Goal: Information Seeking & Learning: Learn about a topic

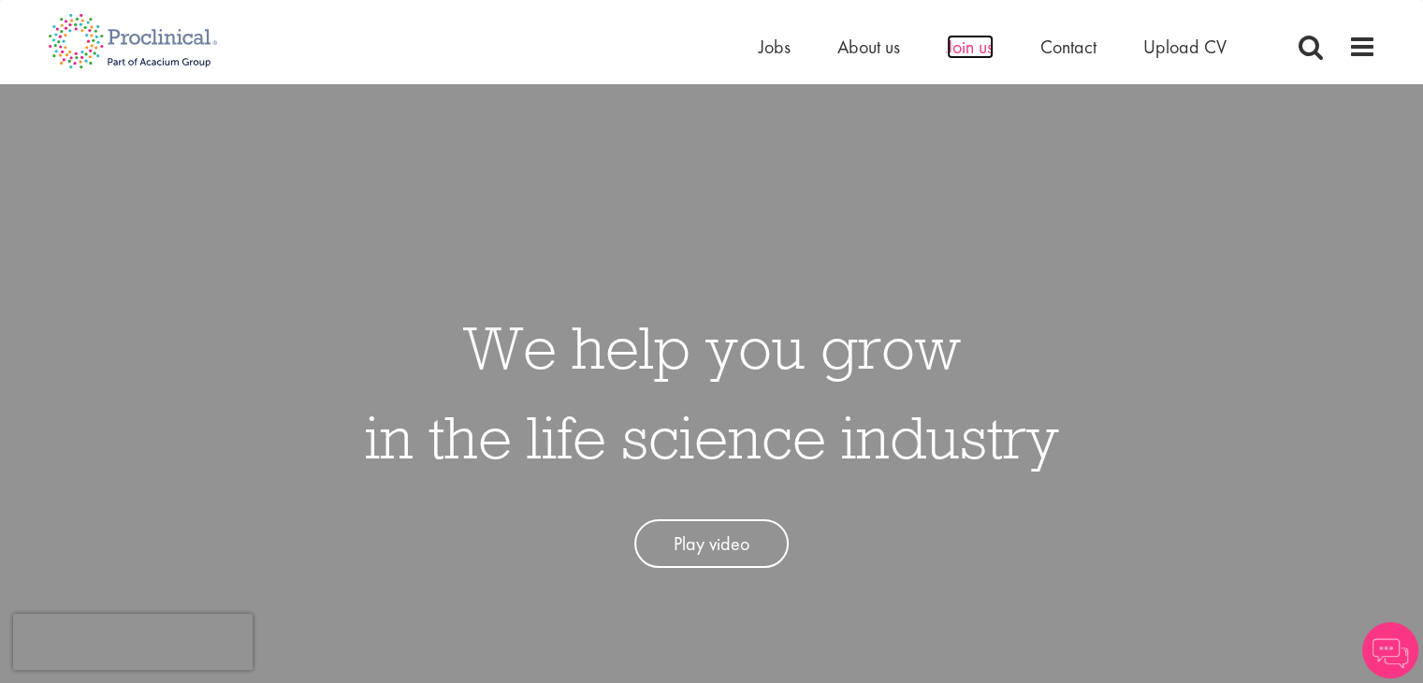
click at [955, 53] on span "Join us" at bounding box center [970, 47] width 47 height 24
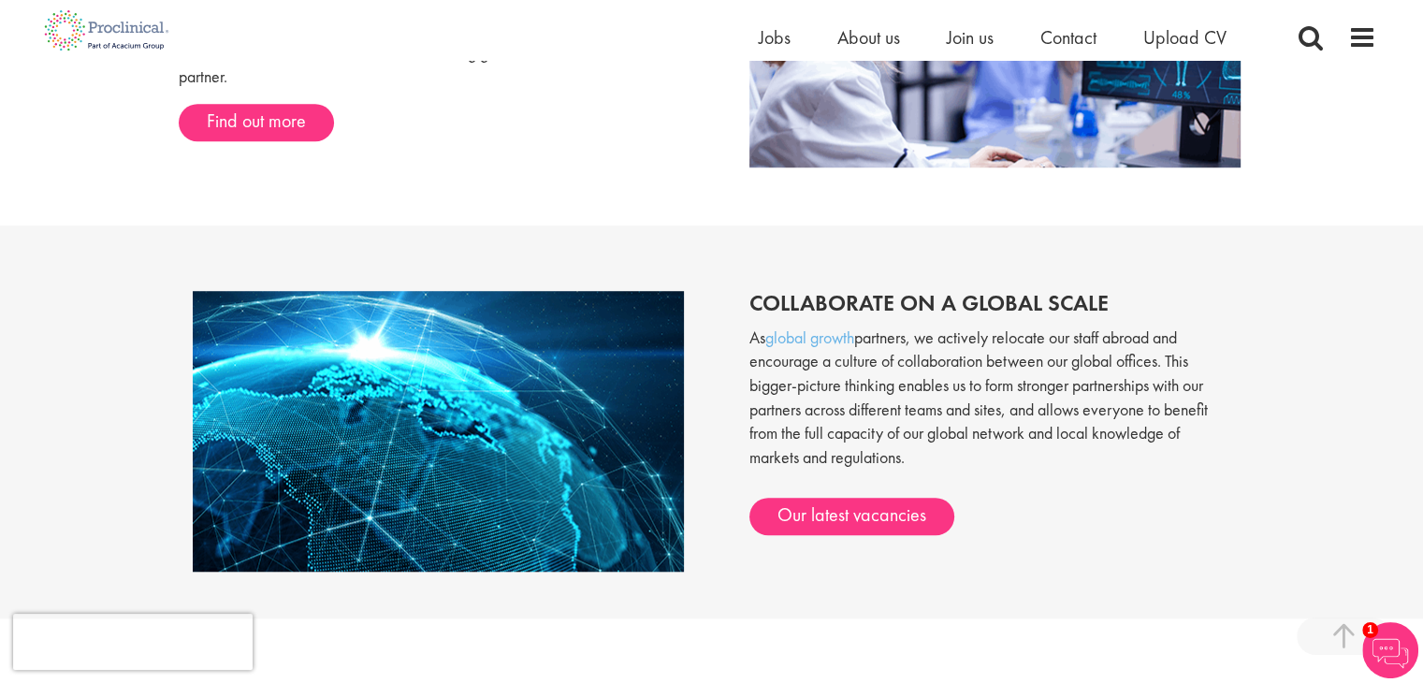
scroll to position [1359, 0]
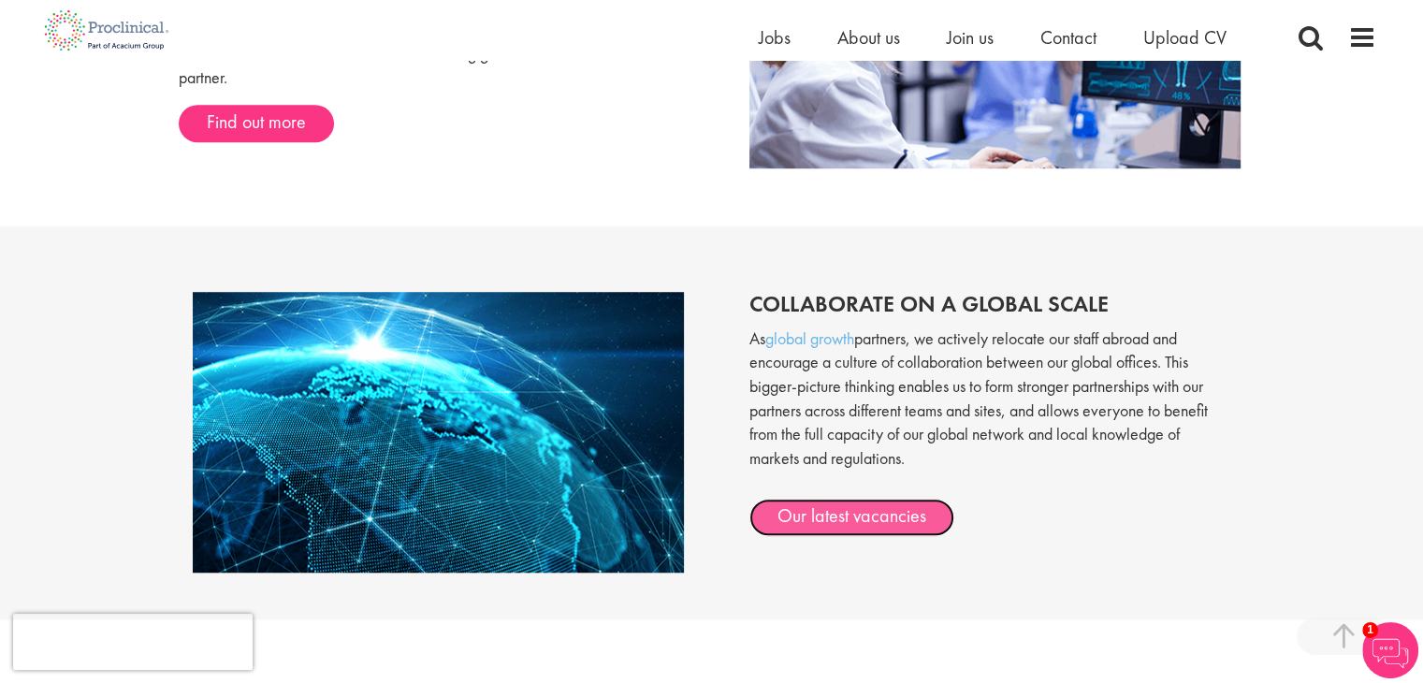
click at [857, 515] on link "Our latest vacancies" at bounding box center [851, 517] width 205 height 37
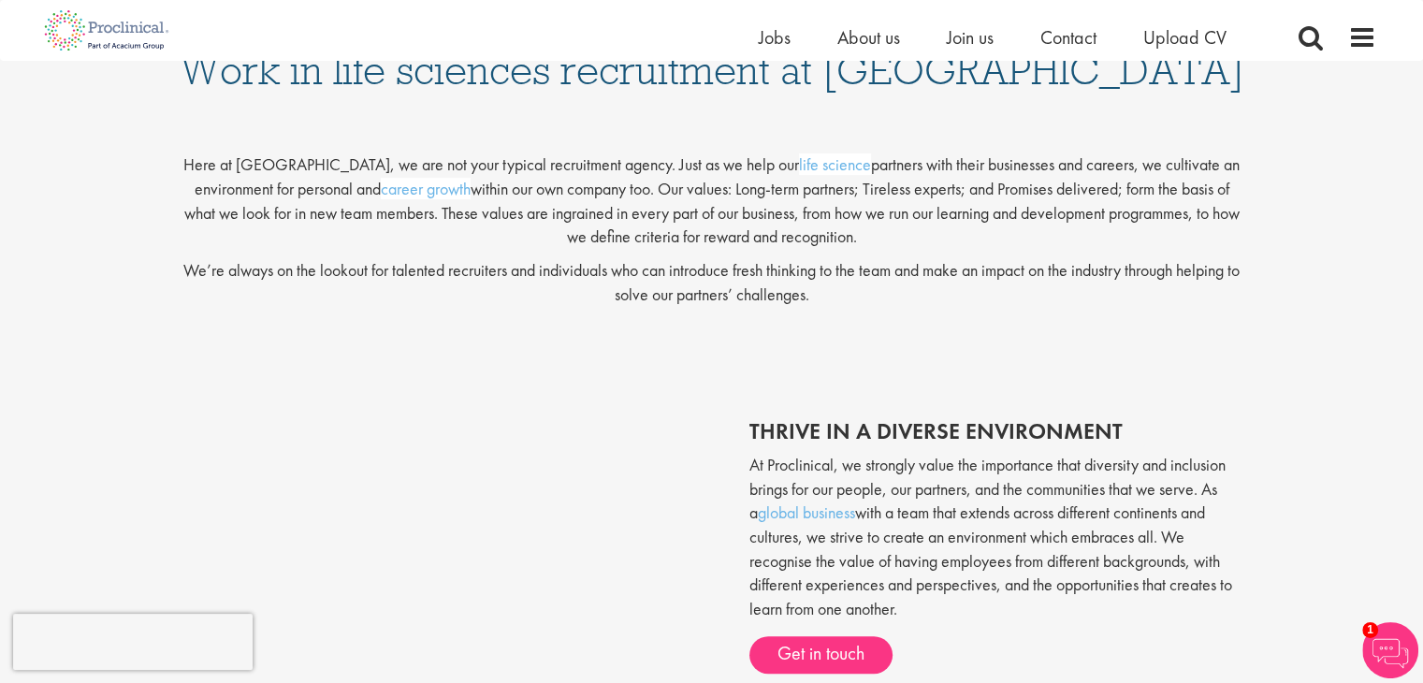
scroll to position [0, 0]
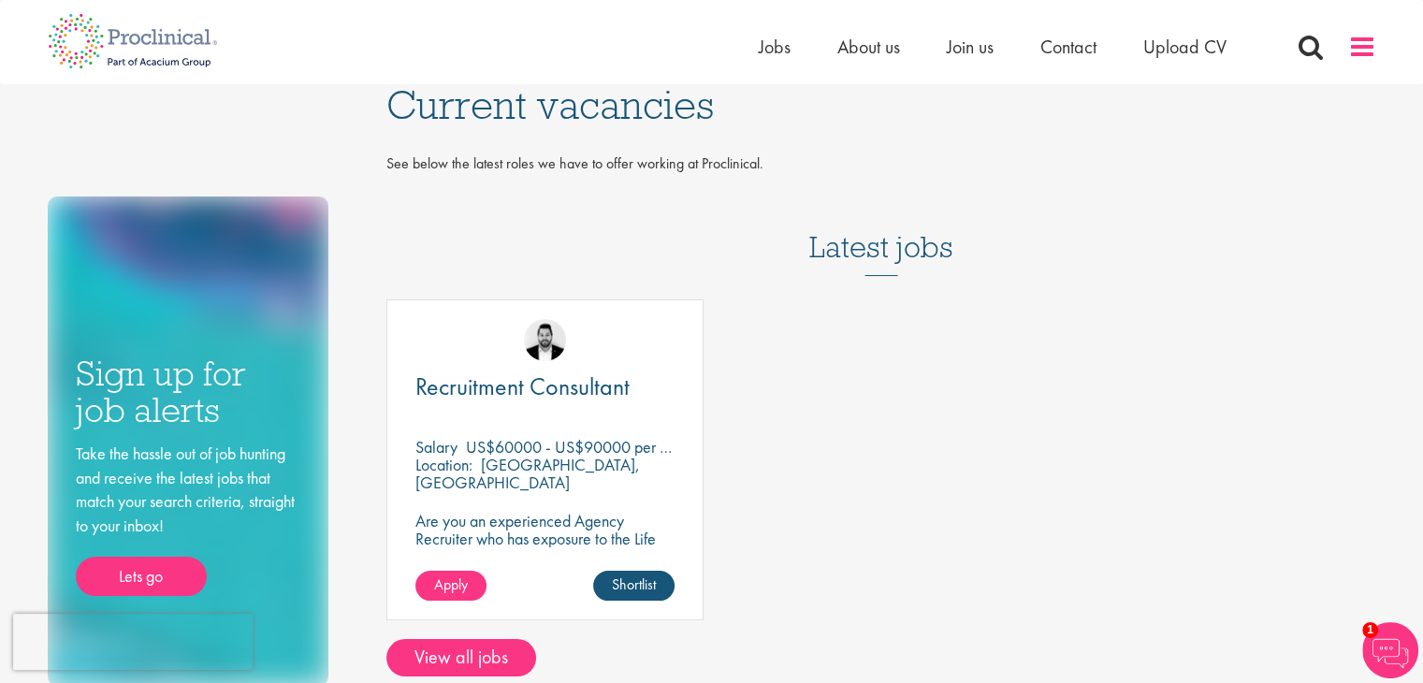
click at [1348, 41] on span at bounding box center [1362, 47] width 28 height 28
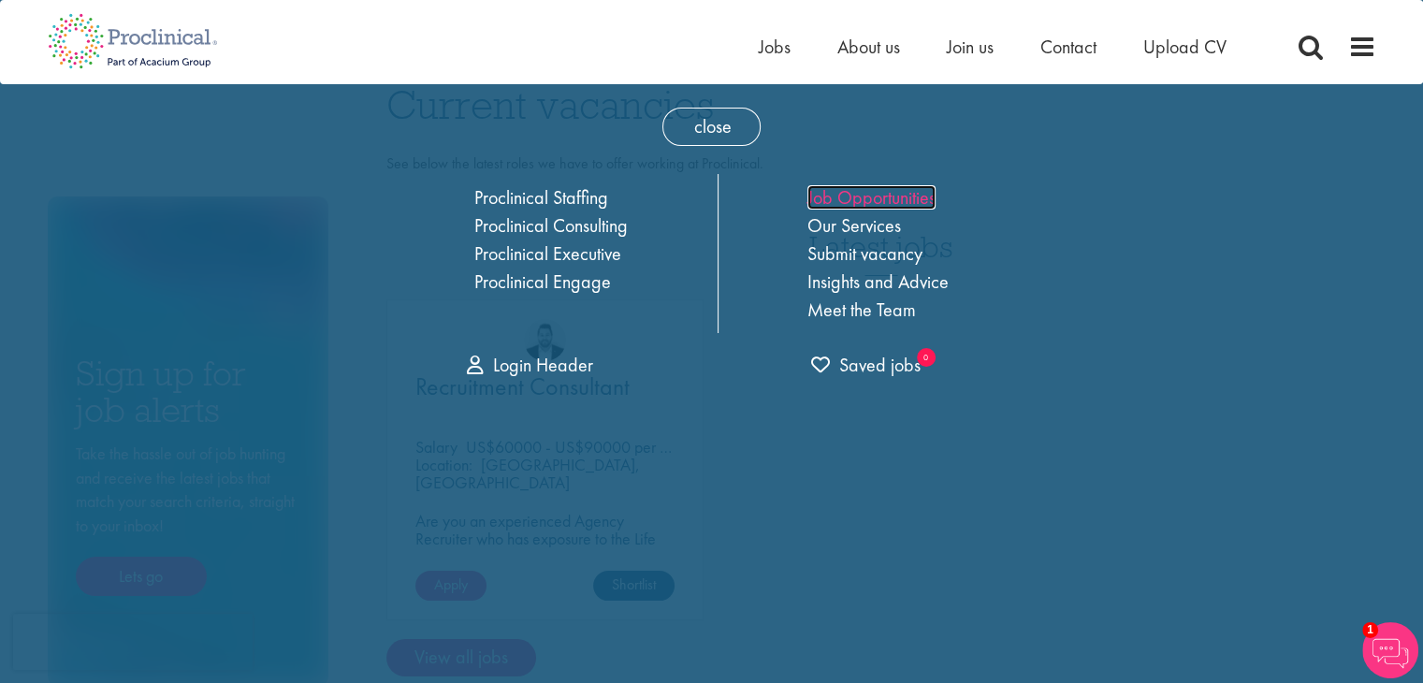
click at [877, 196] on link "Job Opportunities" at bounding box center [871, 197] width 128 height 24
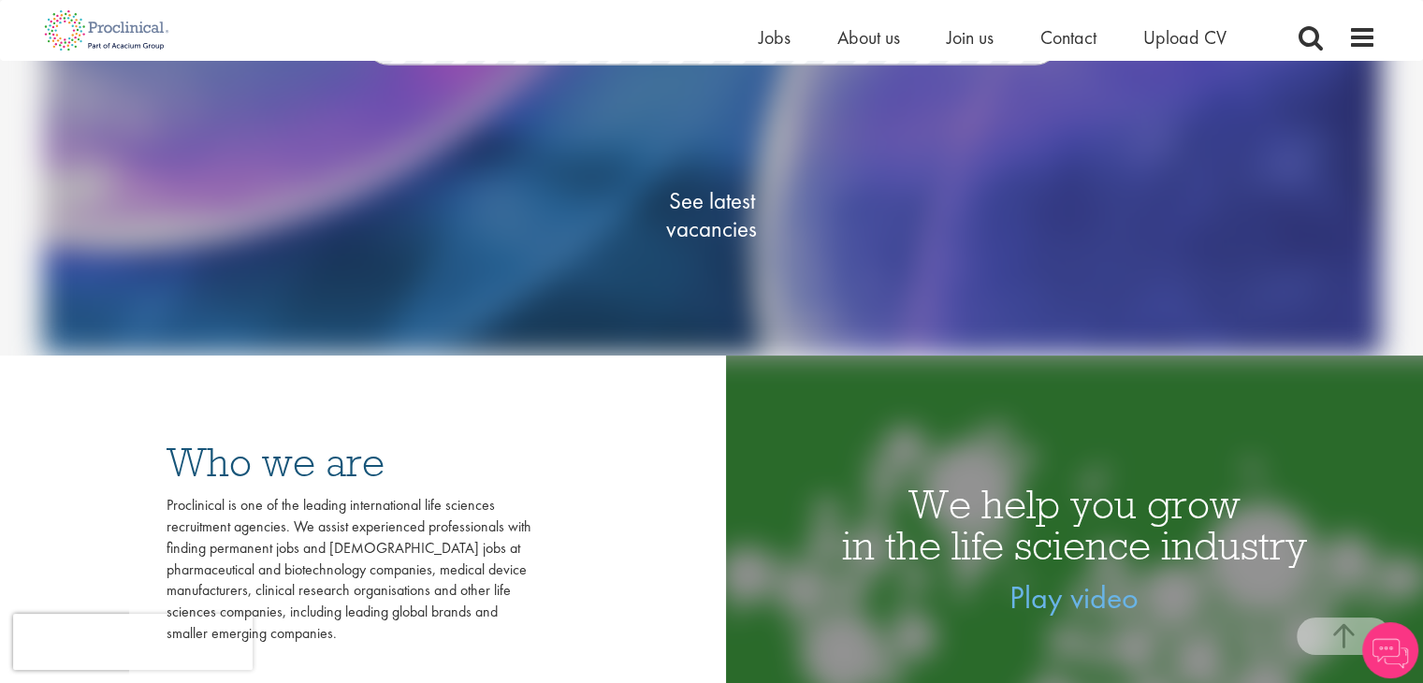
scroll to position [281, 0]
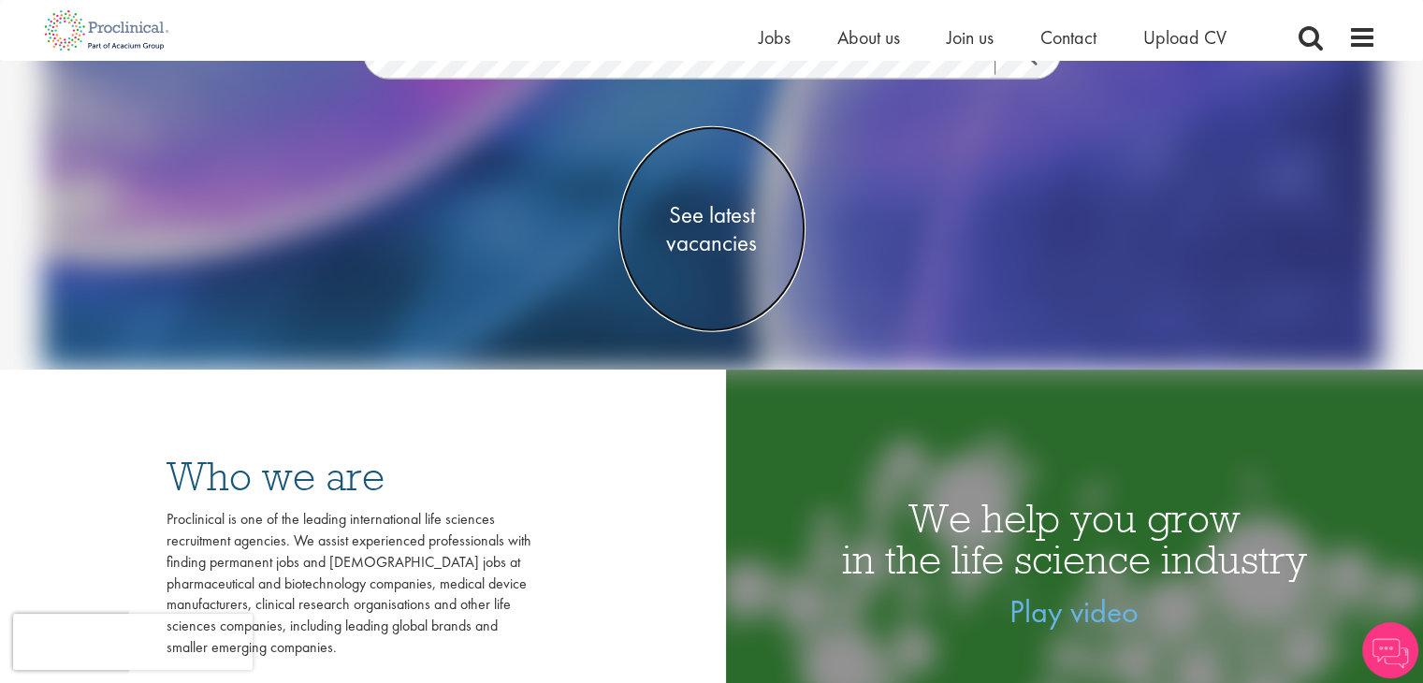
click at [721, 237] on span "See latest vacancies" at bounding box center [711, 228] width 187 height 56
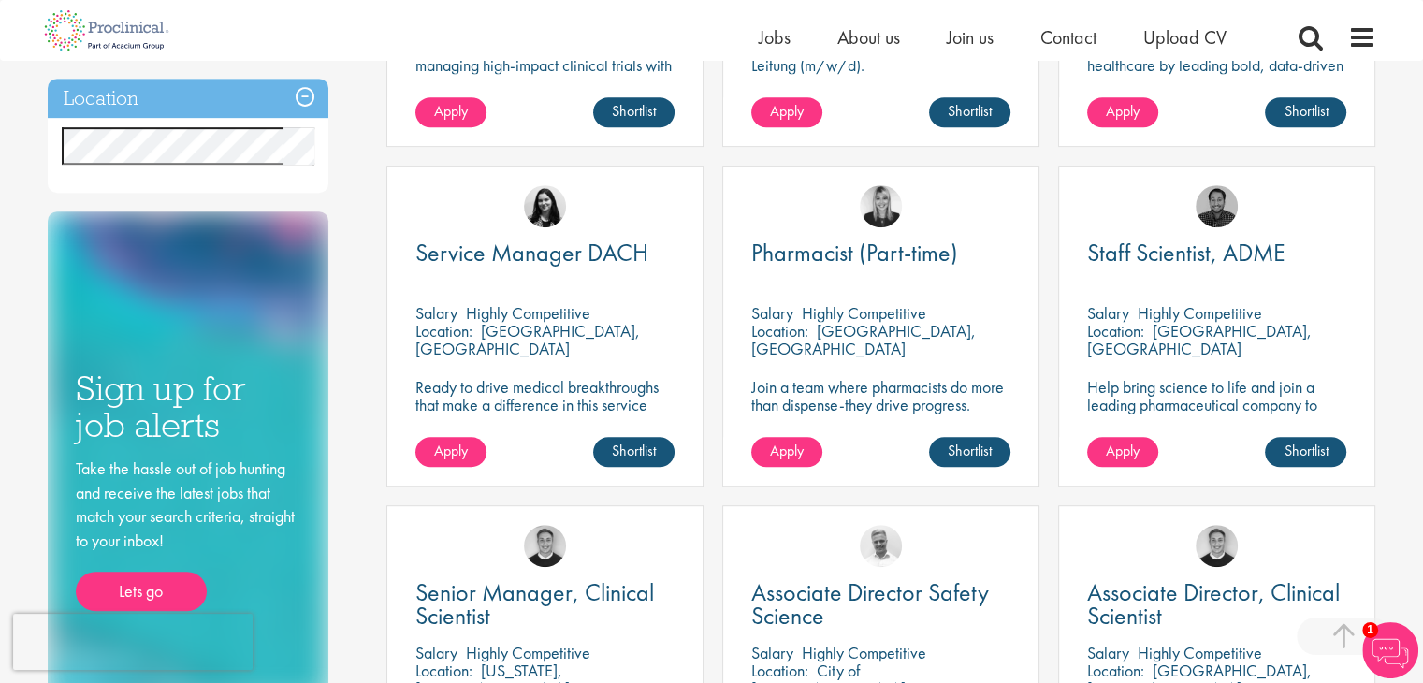
scroll to position [1122, 0]
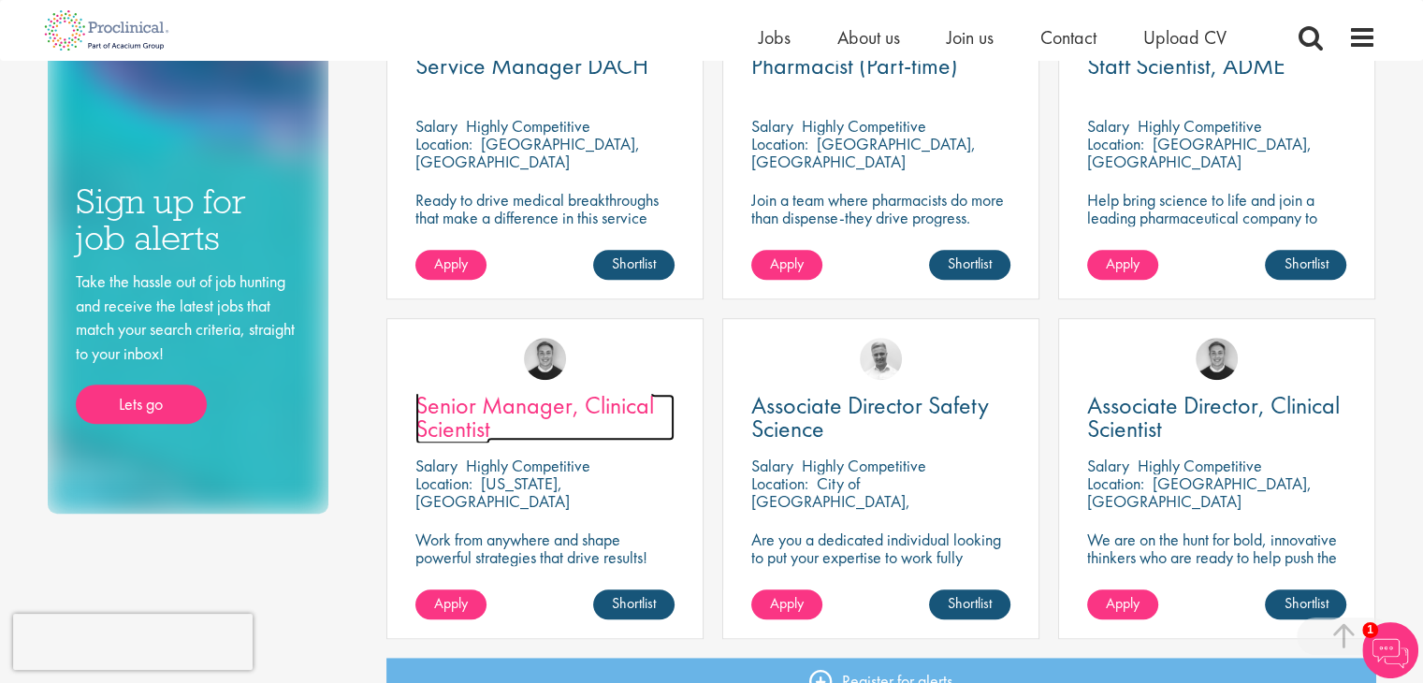
click at [581, 402] on span "Senior Manager, Clinical Scientist" at bounding box center [534, 416] width 239 height 55
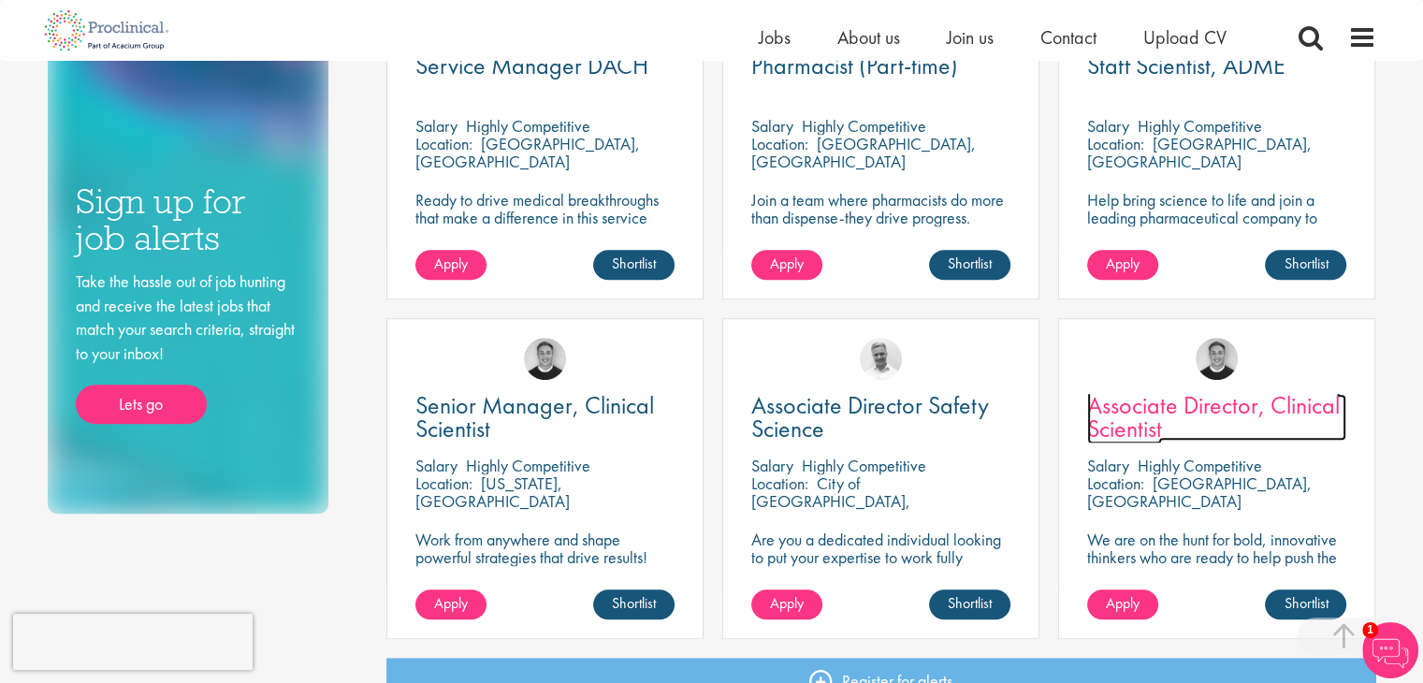
click at [1143, 416] on span "Associate Director, Clinical Scientist" at bounding box center [1213, 416] width 253 height 55
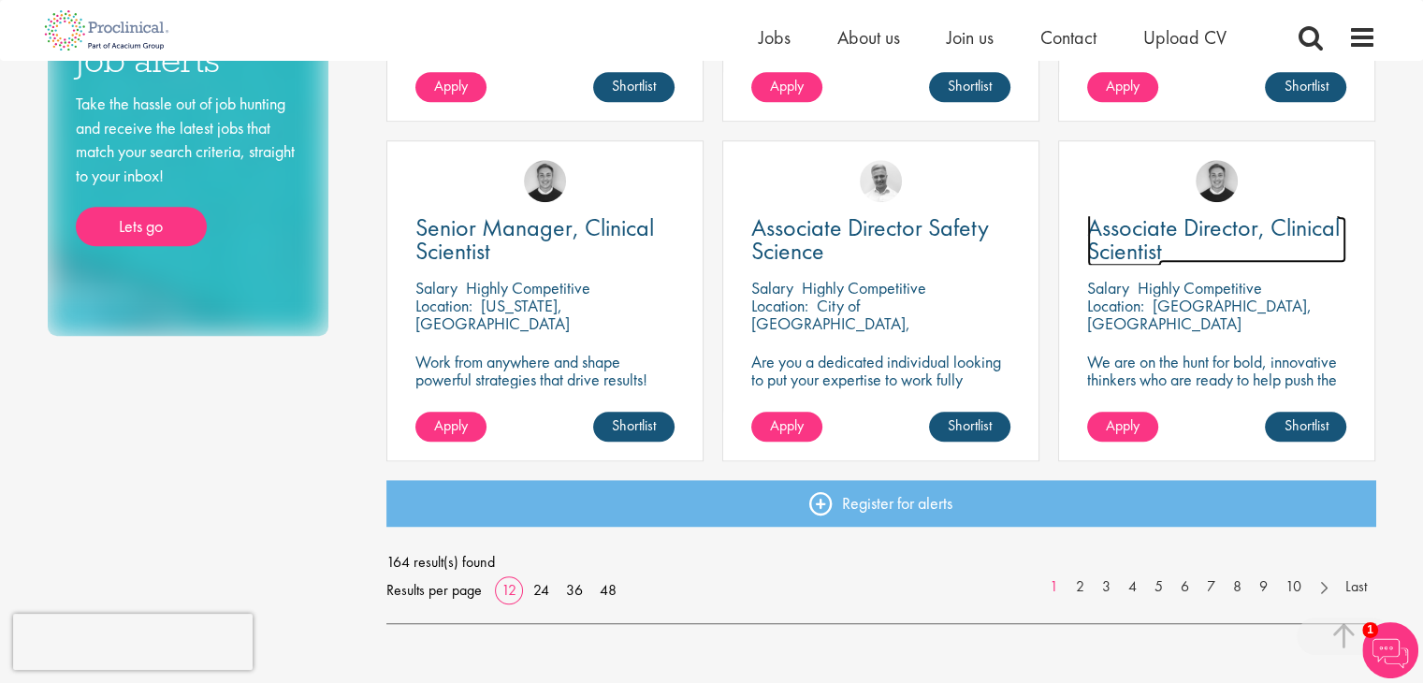
scroll to position [1309, 0]
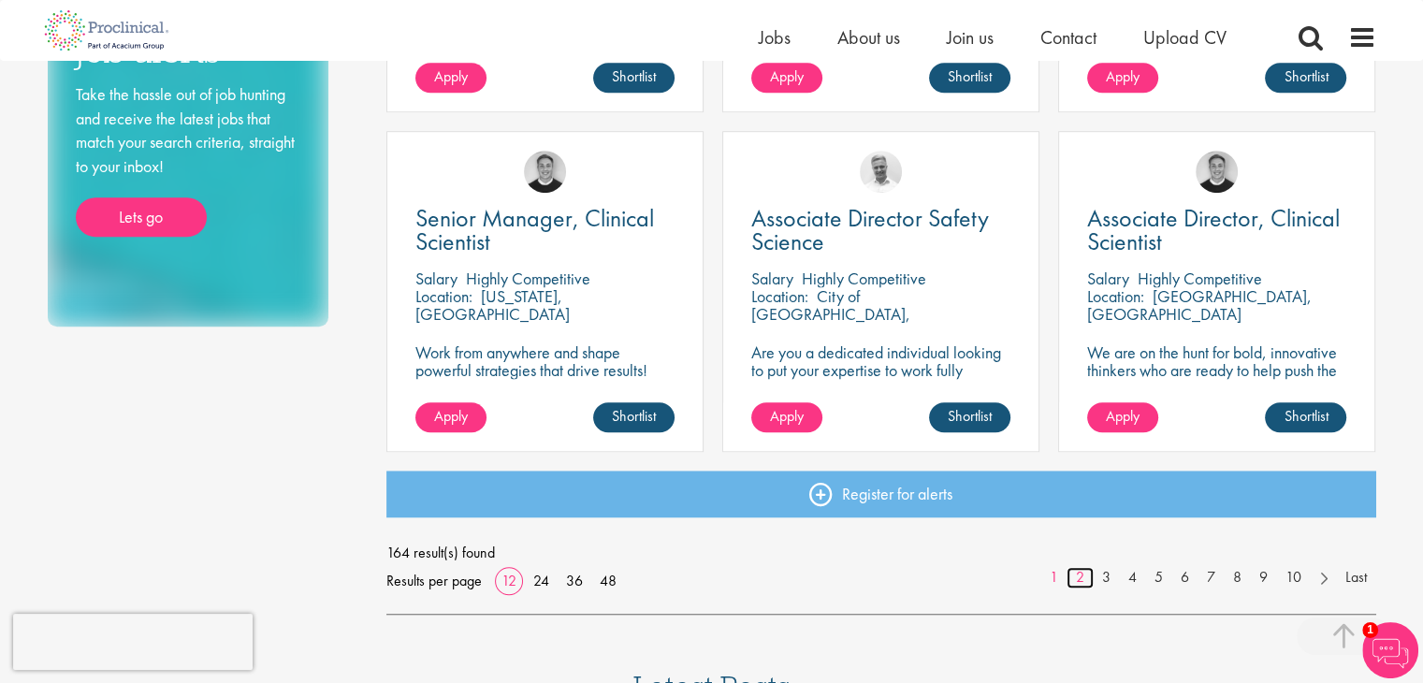
click at [1077, 573] on link "2" at bounding box center [1079, 578] width 27 height 22
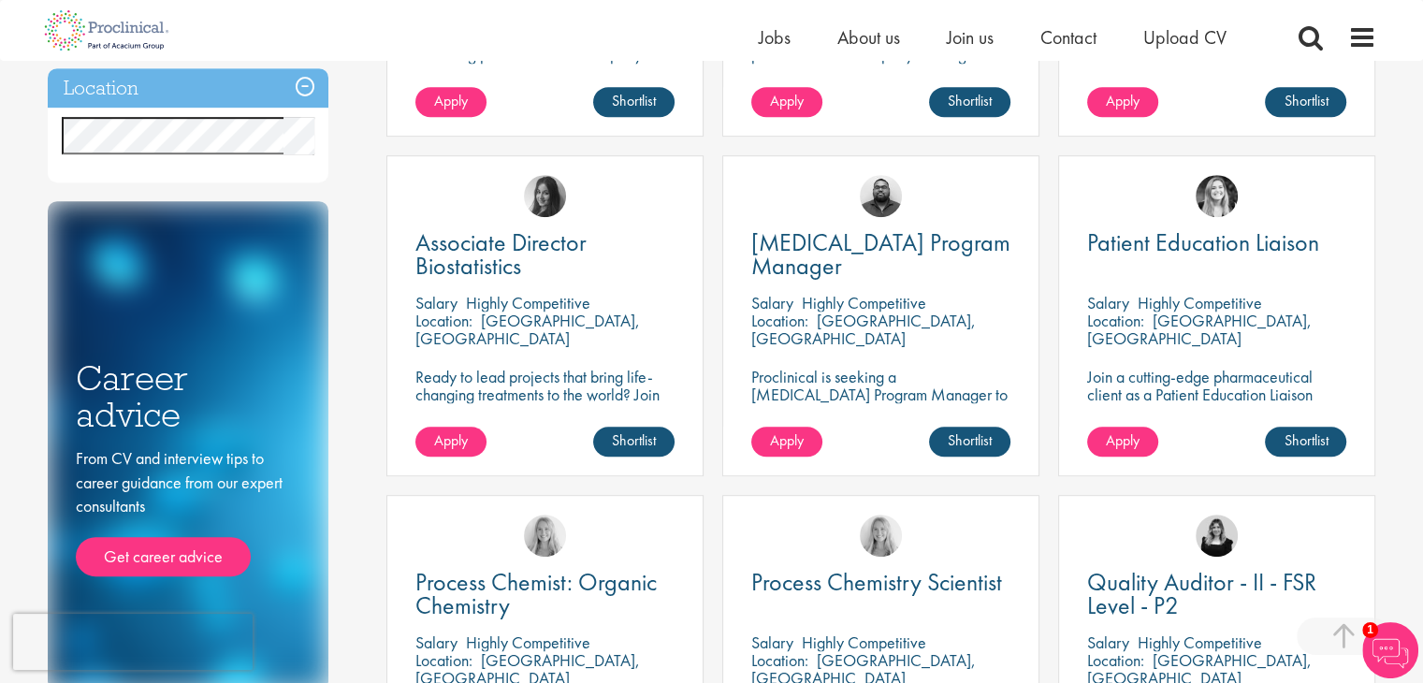
scroll to position [935, 0]
